Goal: Task Accomplishment & Management: Use online tool/utility

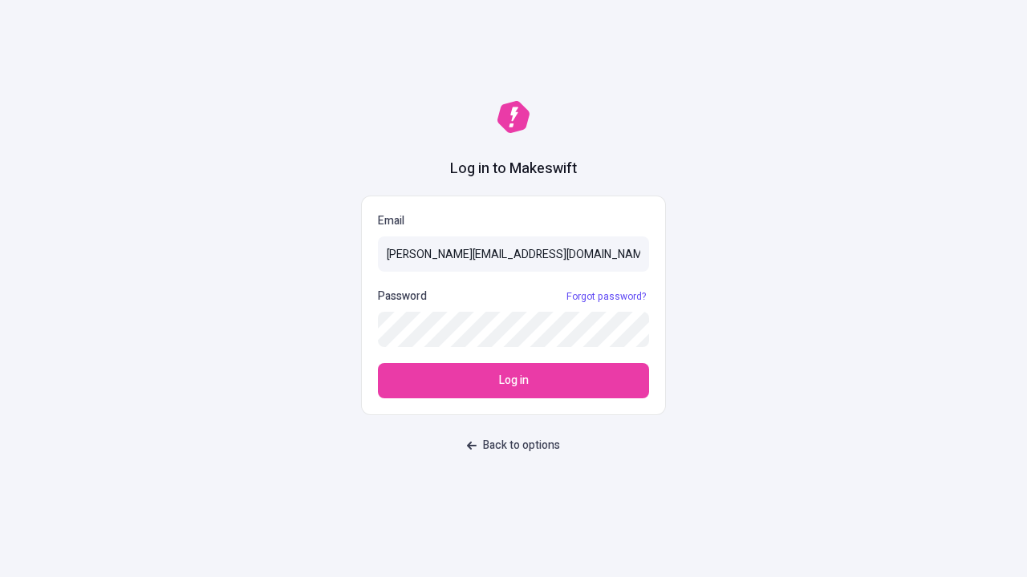
type input "[PERSON_NAME][EMAIL_ADDRESS][DOMAIN_NAME]"
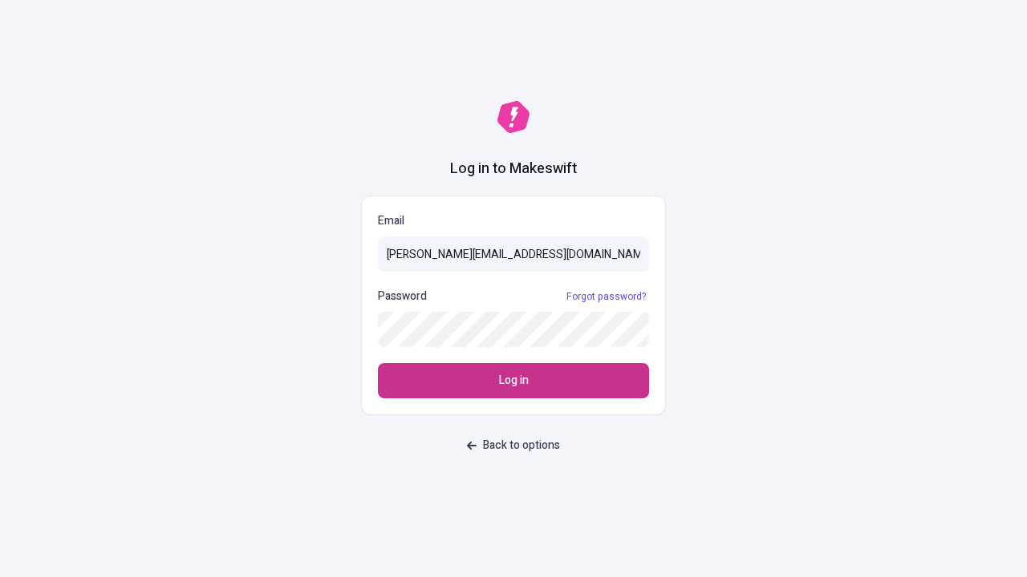
click at [513, 381] on span "Log in" at bounding box center [514, 381] width 30 height 18
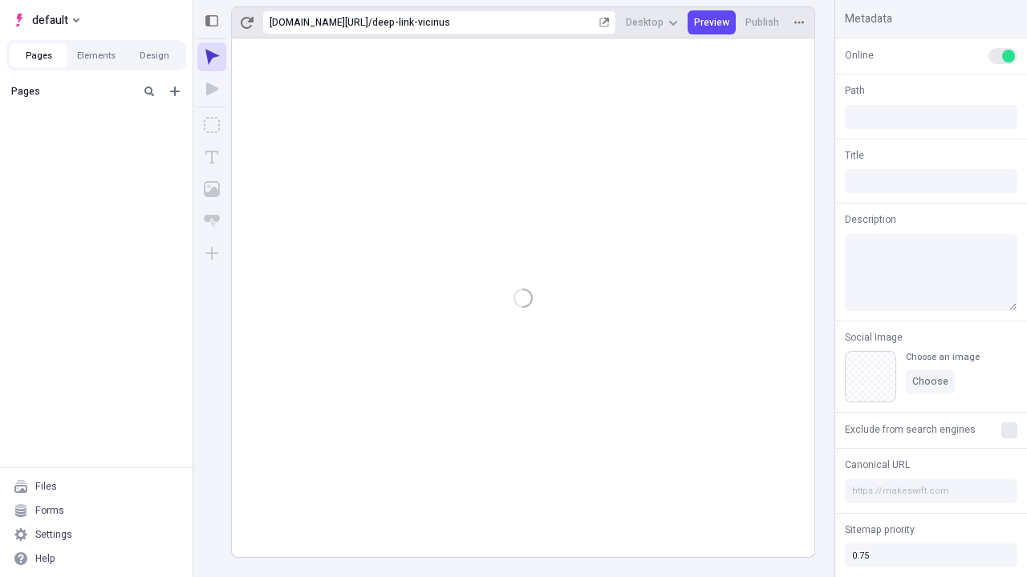
type input "/deep-link-vicinus"
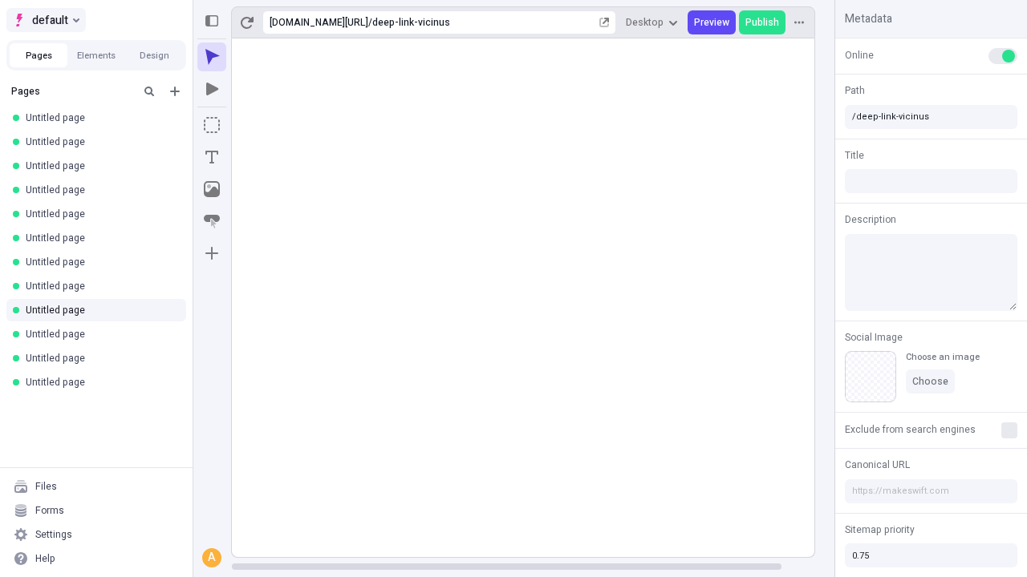
click at [45, 20] on span "default" at bounding box center [50, 19] width 36 height 19
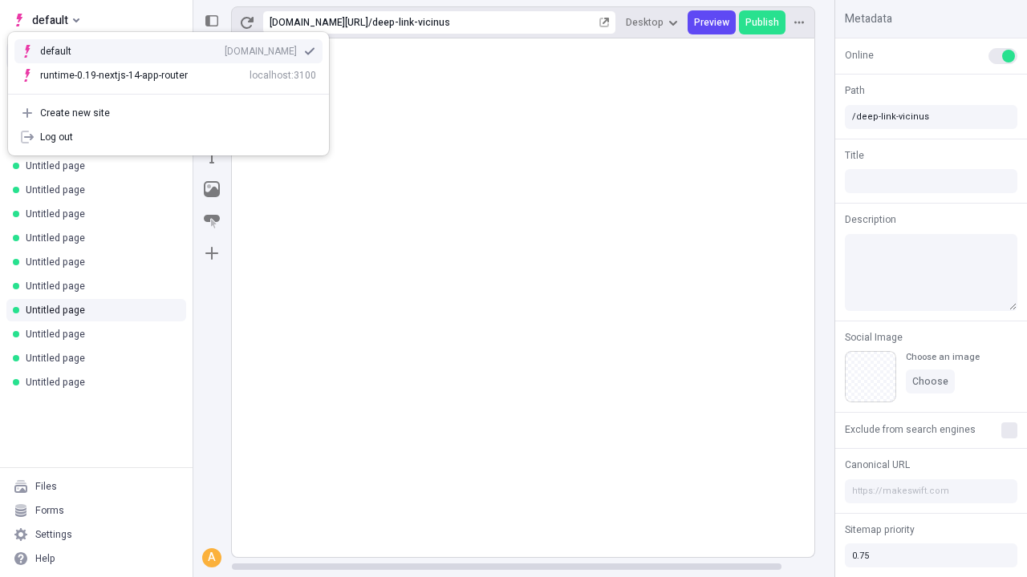
click at [225, 48] on div "qee9k4dy7d.staging.makeswift.site" at bounding box center [261, 51] width 72 height 13
click at [175, 91] on icon "Add new" at bounding box center [175, 92] width 10 height 10
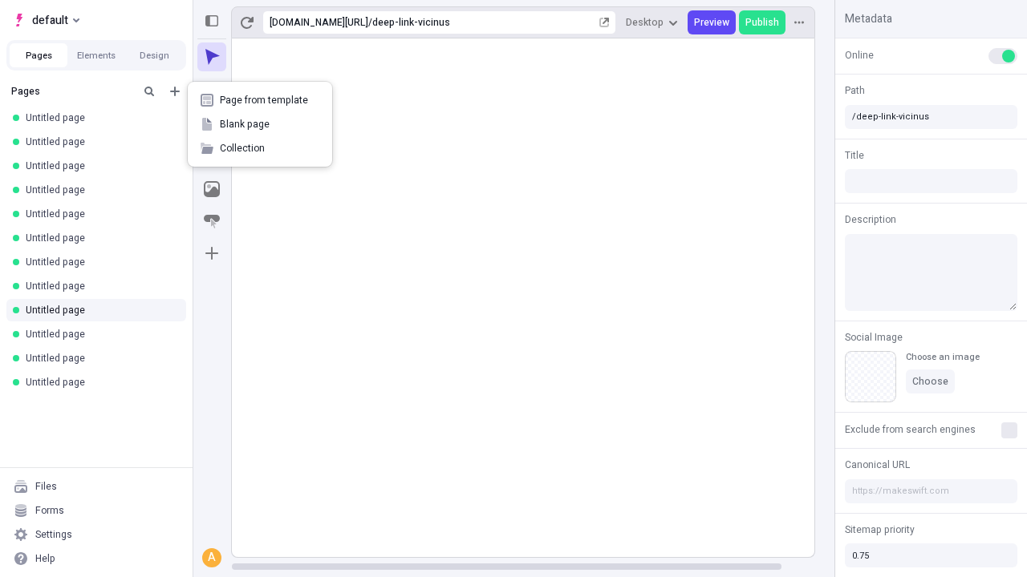
click at [260, 124] on span "Blank page" at bounding box center [269, 124] width 99 height 13
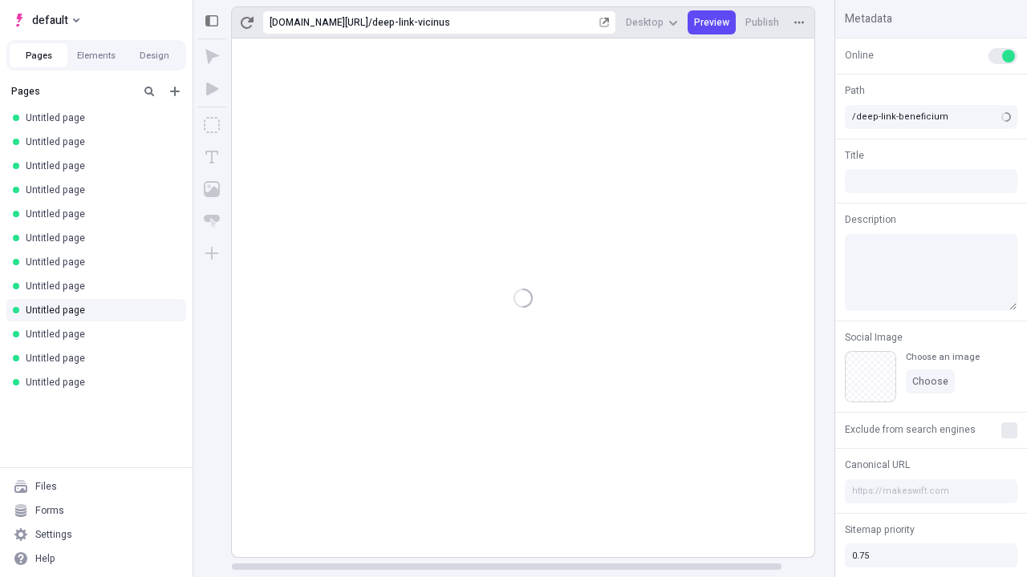
type input "/deep-link-vicinus"
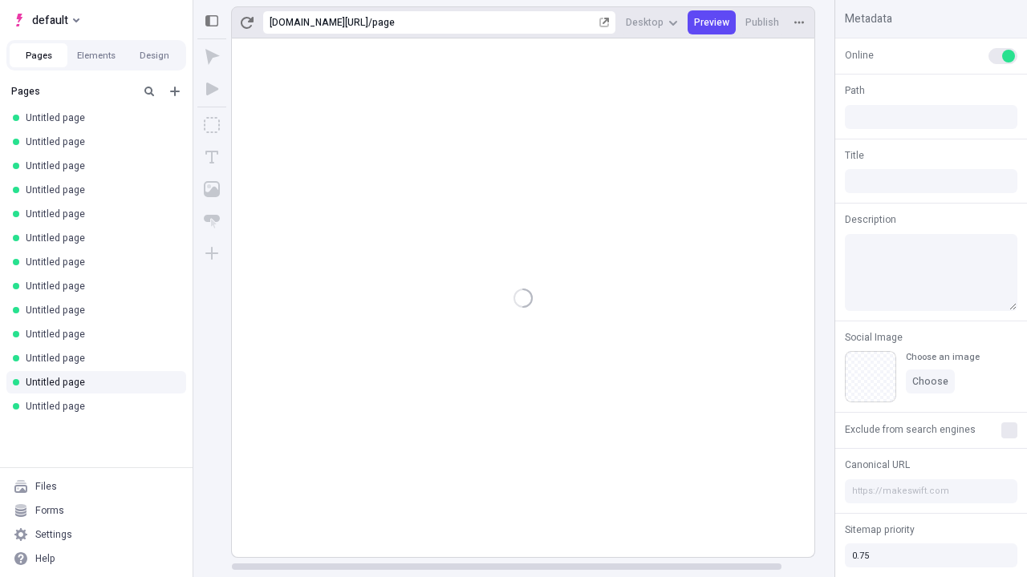
type input "/page"
